Goal: Find specific page/section: Find specific page/section

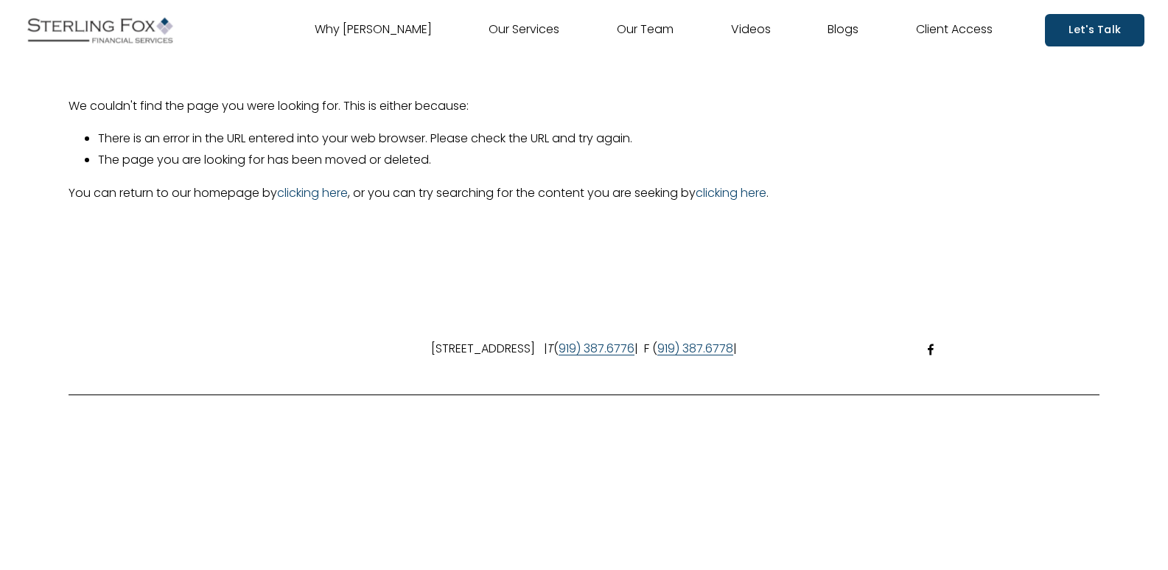
click at [649, 27] on link "Our Team" at bounding box center [645, 30] width 57 height 24
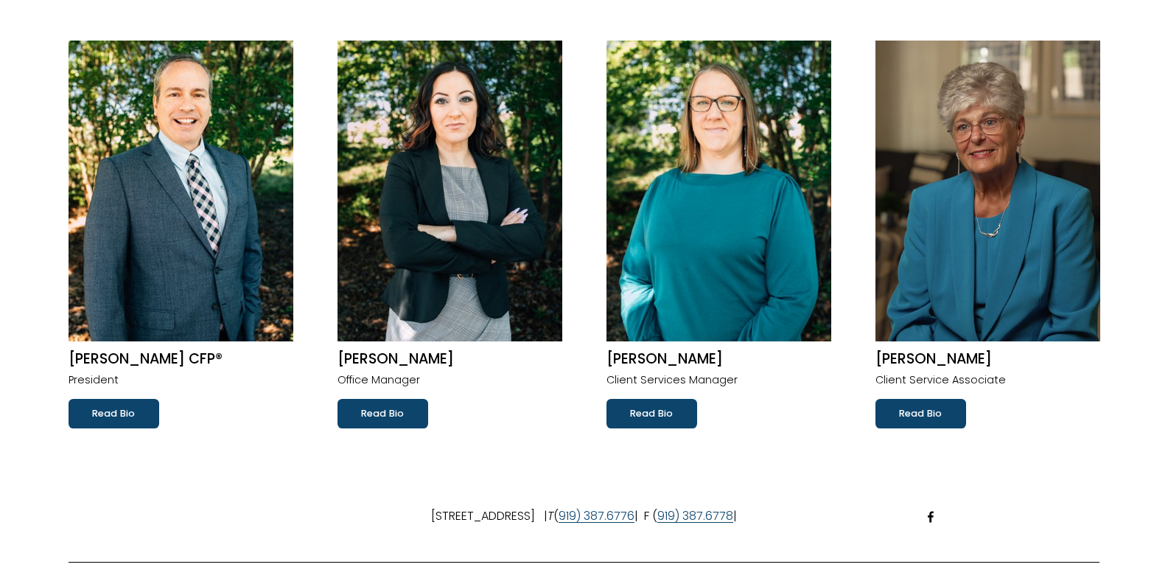
scroll to position [221, 0]
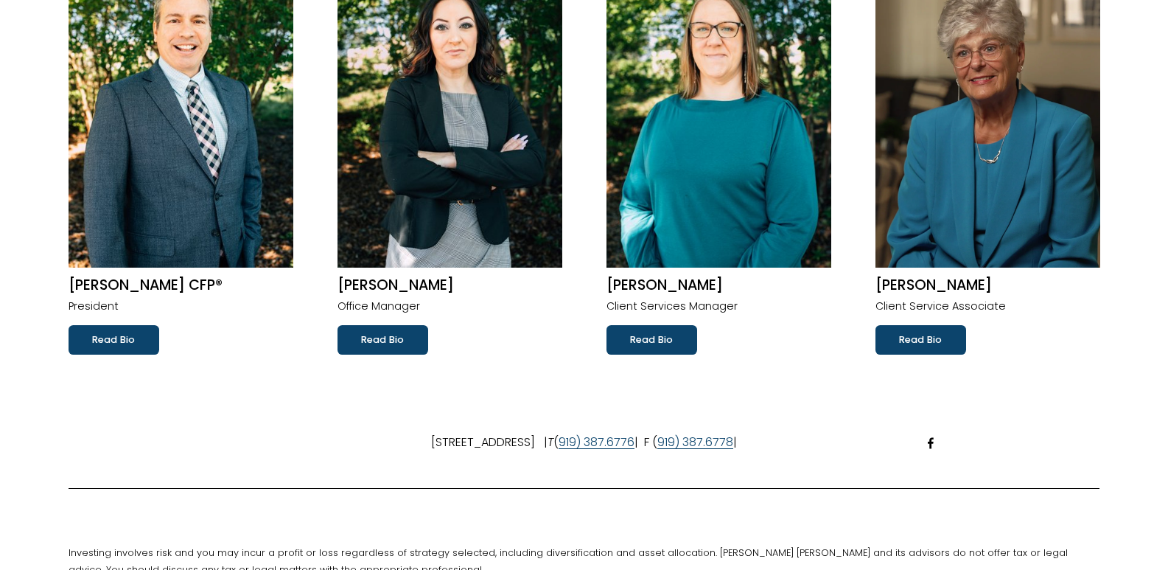
click at [665, 338] on link "Read Bio" at bounding box center [651, 339] width 91 height 29
